Goal: Entertainment & Leisure: Consume media (video, audio)

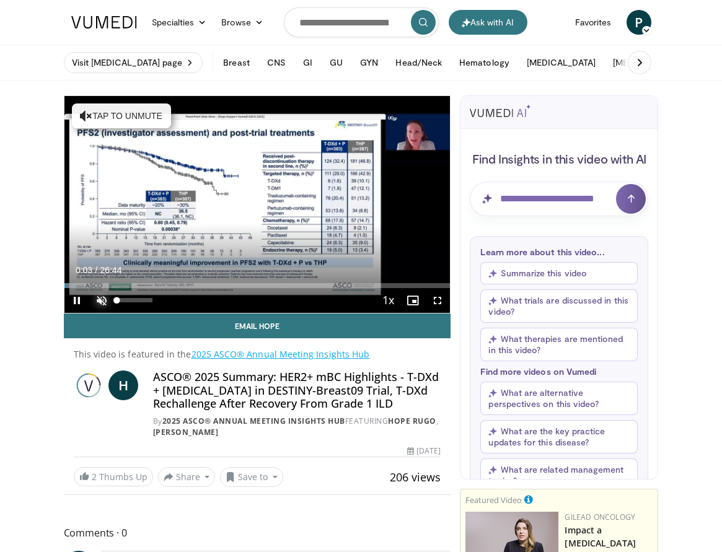
click at [107, 300] on span "Video Player" at bounding box center [101, 300] width 25 height 25
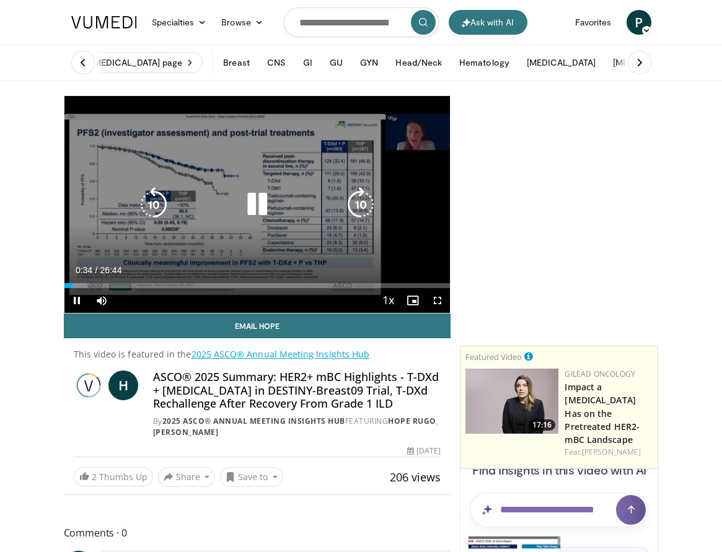
click at [425, 234] on div "10 seconds Tap to unmute" at bounding box center [257, 204] width 386 height 217
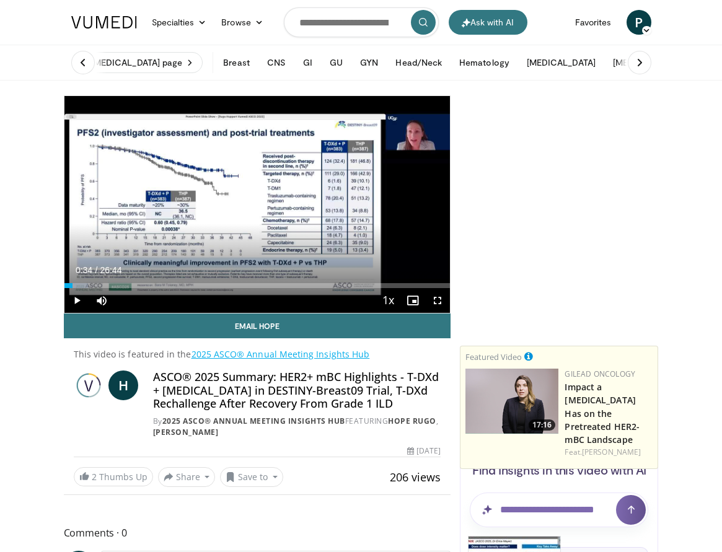
click at [592, 214] on div "Hide Find Insights in this video with AI Learn more about this video... Summari…" at bounding box center [559, 215] width 198 height 241
